Goal: Find specific page/section: Find specific page/section

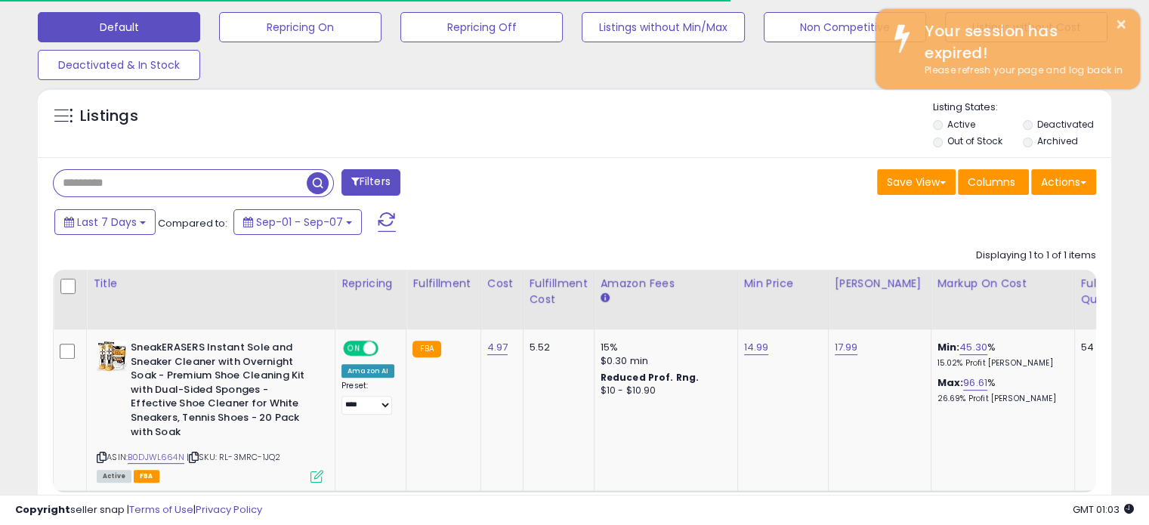
scroll to position [309, 621]
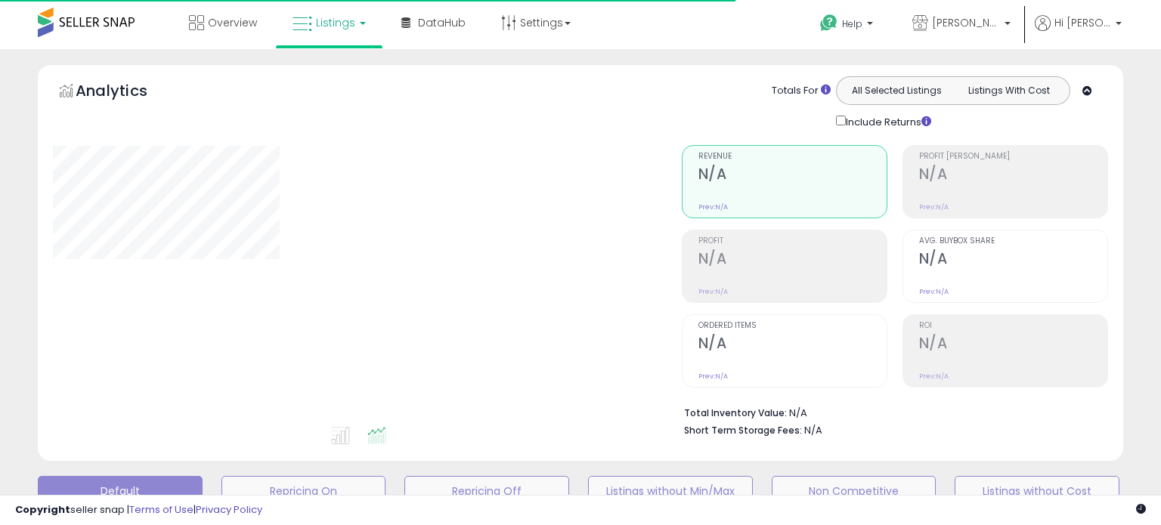
type input "**********"
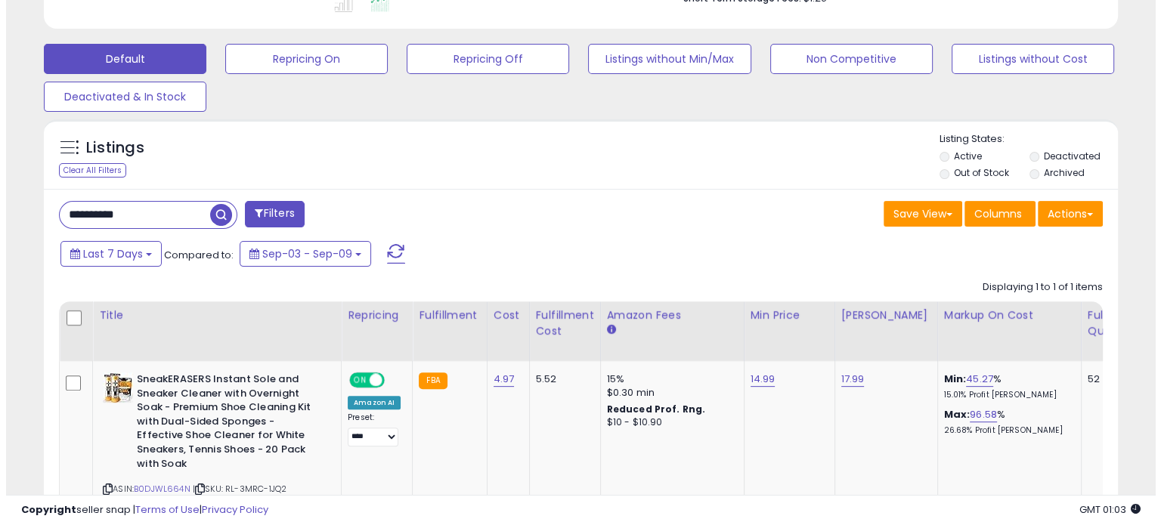
scroll to position [435, 0]
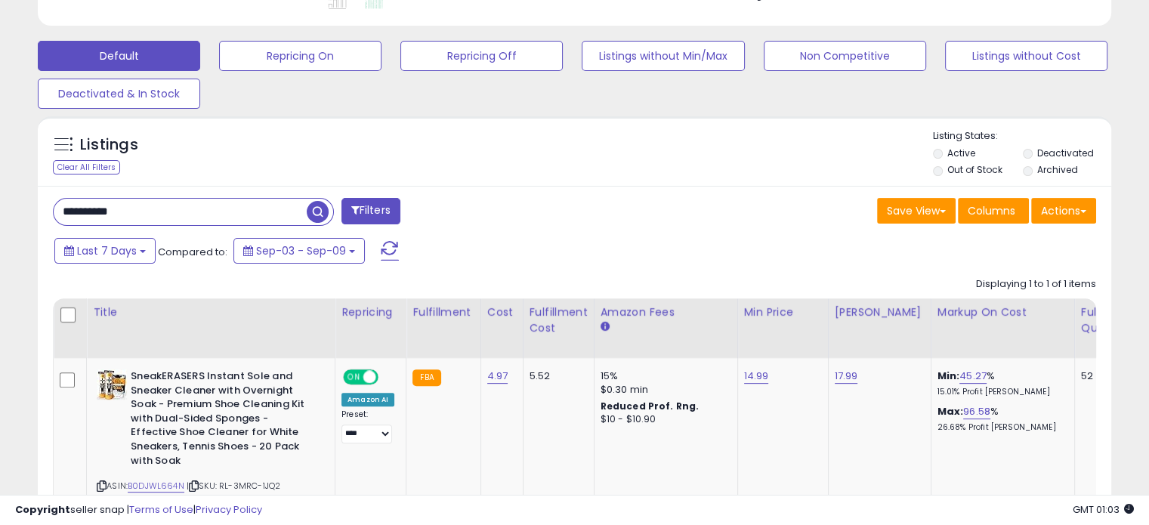
drag, startPoint x: 169, startPoint y: 208, endPoint x: 30, endPoint y: 244, distance: 143.7
click at [30, 244] on div "Listings Clear All Filters" at bounding box center [574, 354] width 1097 height 491
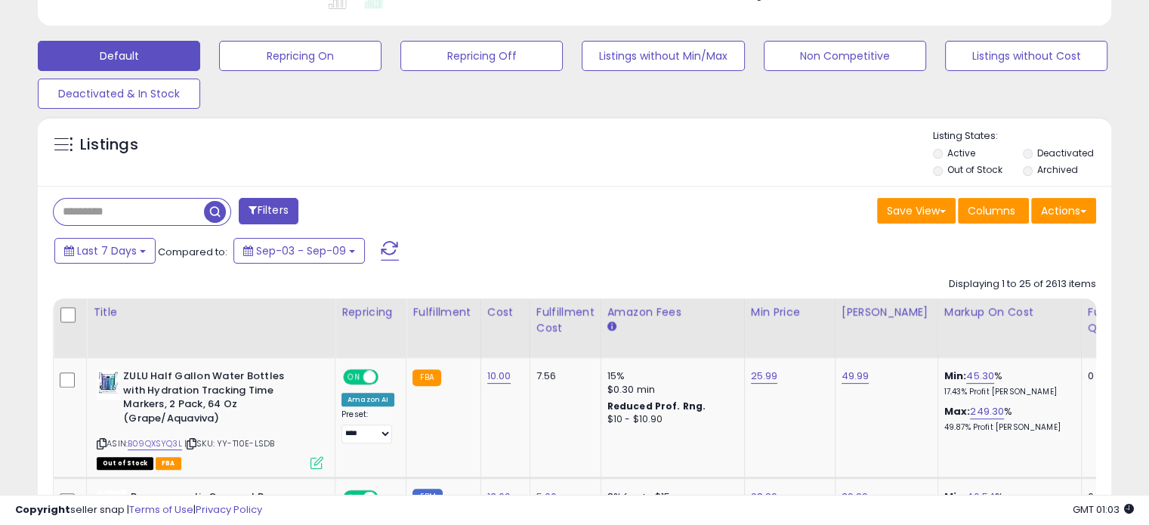
scroll to position [309, 621]
